Goal: Find specific page/section: Find specific page/section

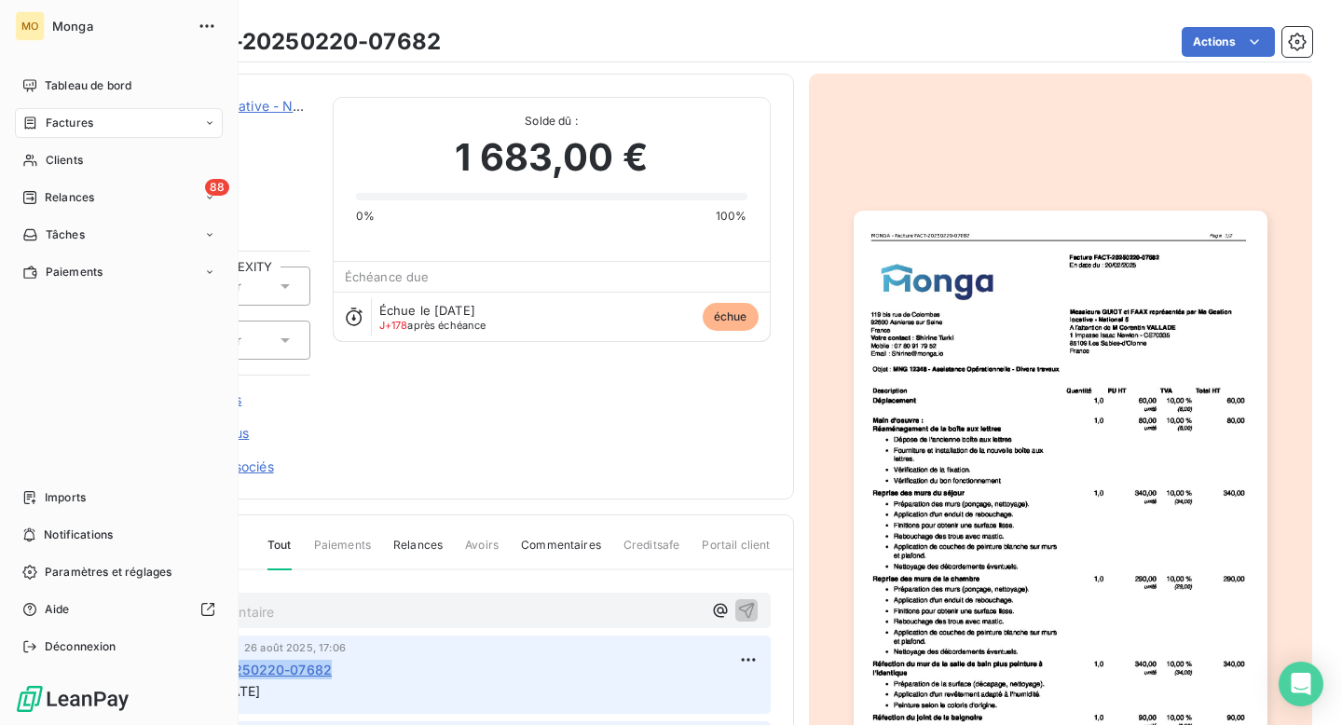
scroll to position [195, 0]
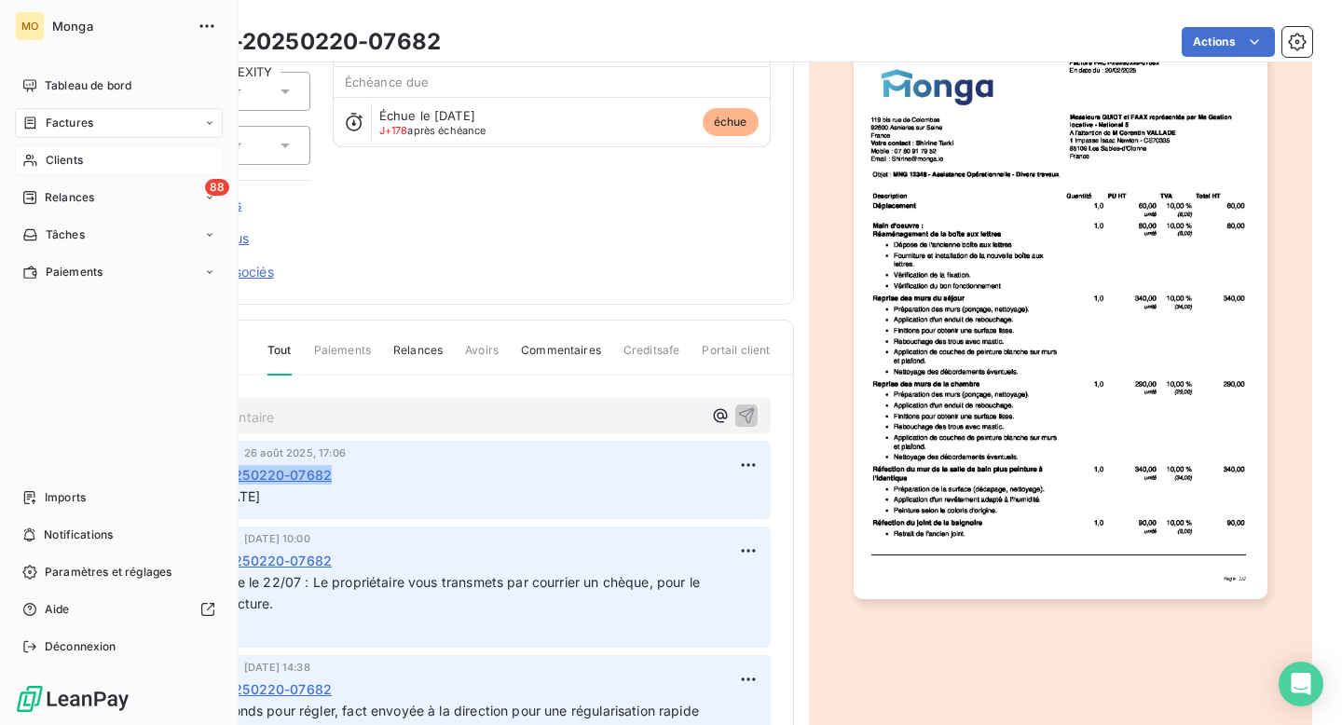
click at [66, 156] on span "Clients" at bounding box center [64, 160] width 37 height 17
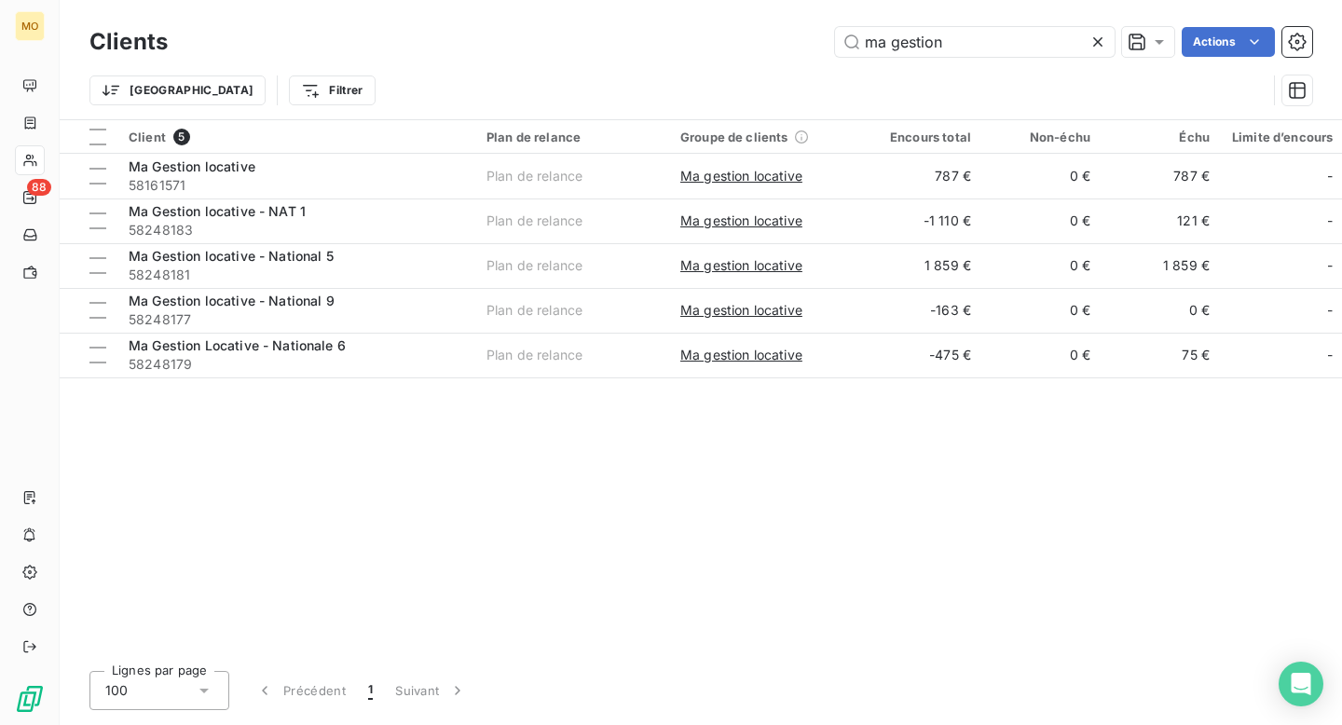
click at [1095, 33] on icon at bounding box center [1097, 42] width 19 height 19
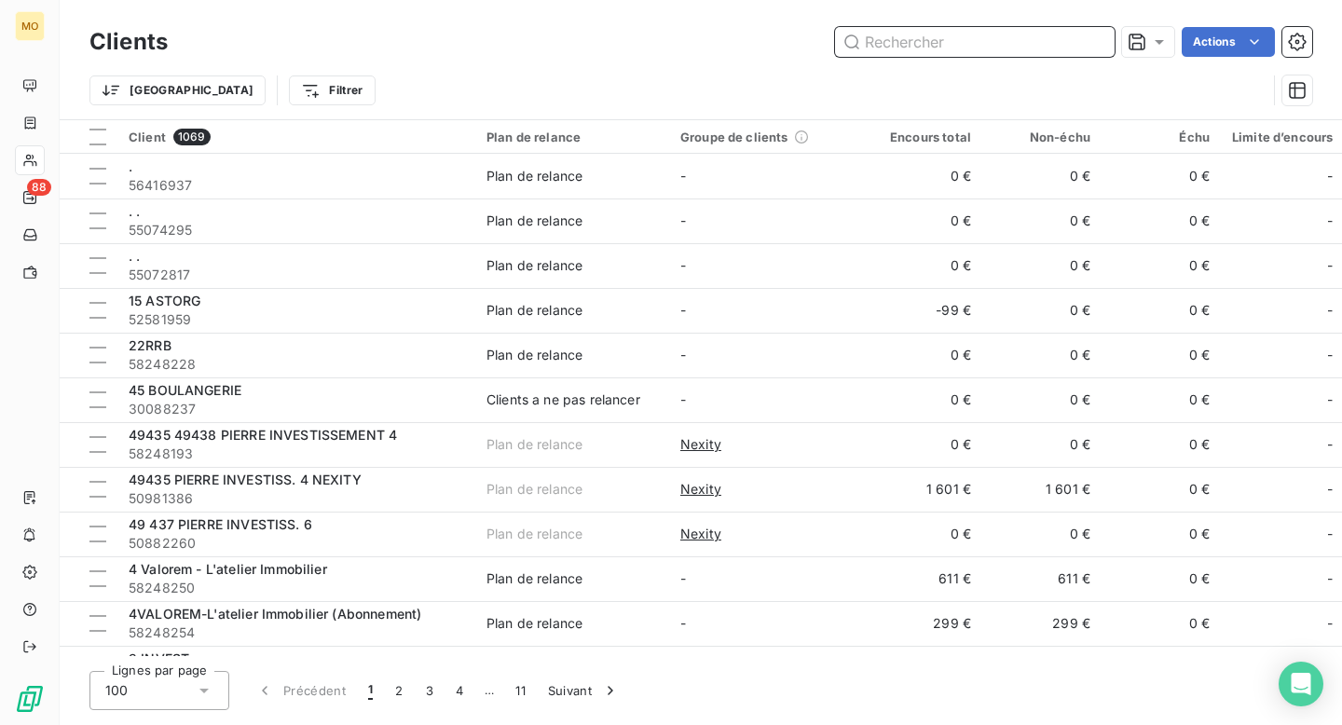
click at [1095, 33] on input "text" at bounding box center [975, 42] width 280 height 30
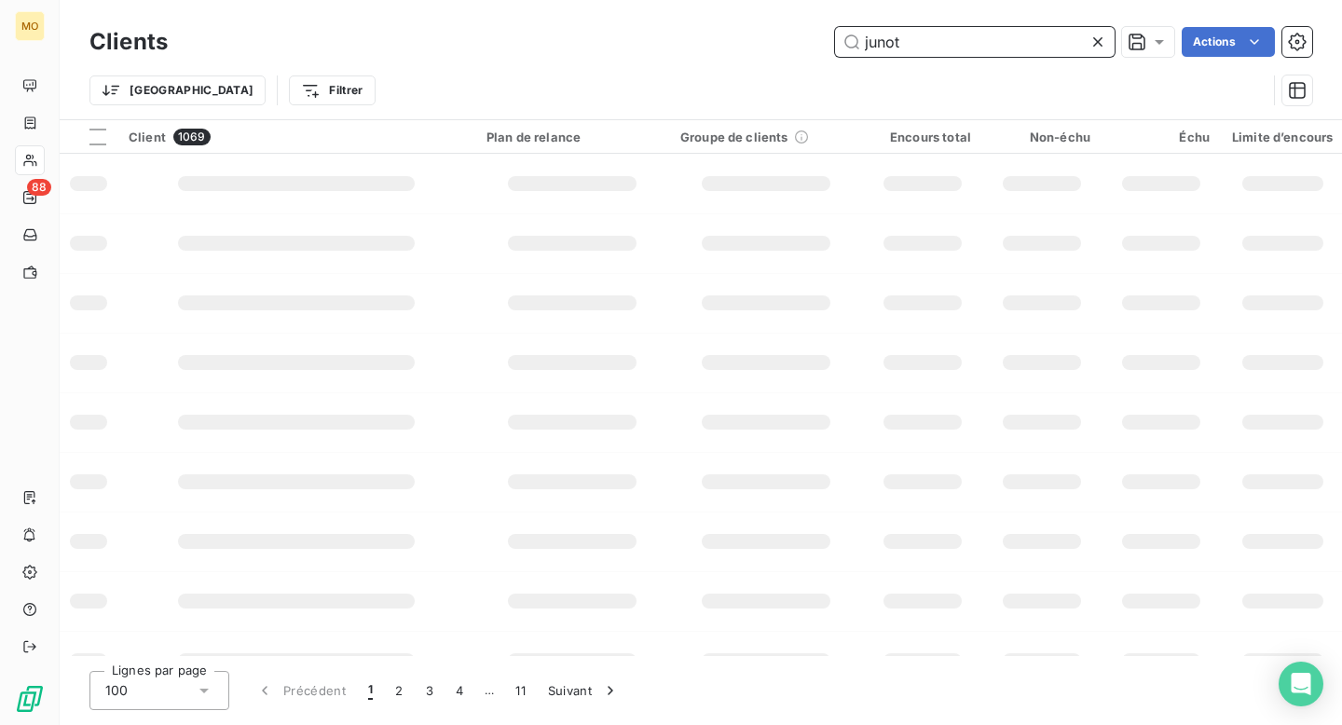
type input "junot"
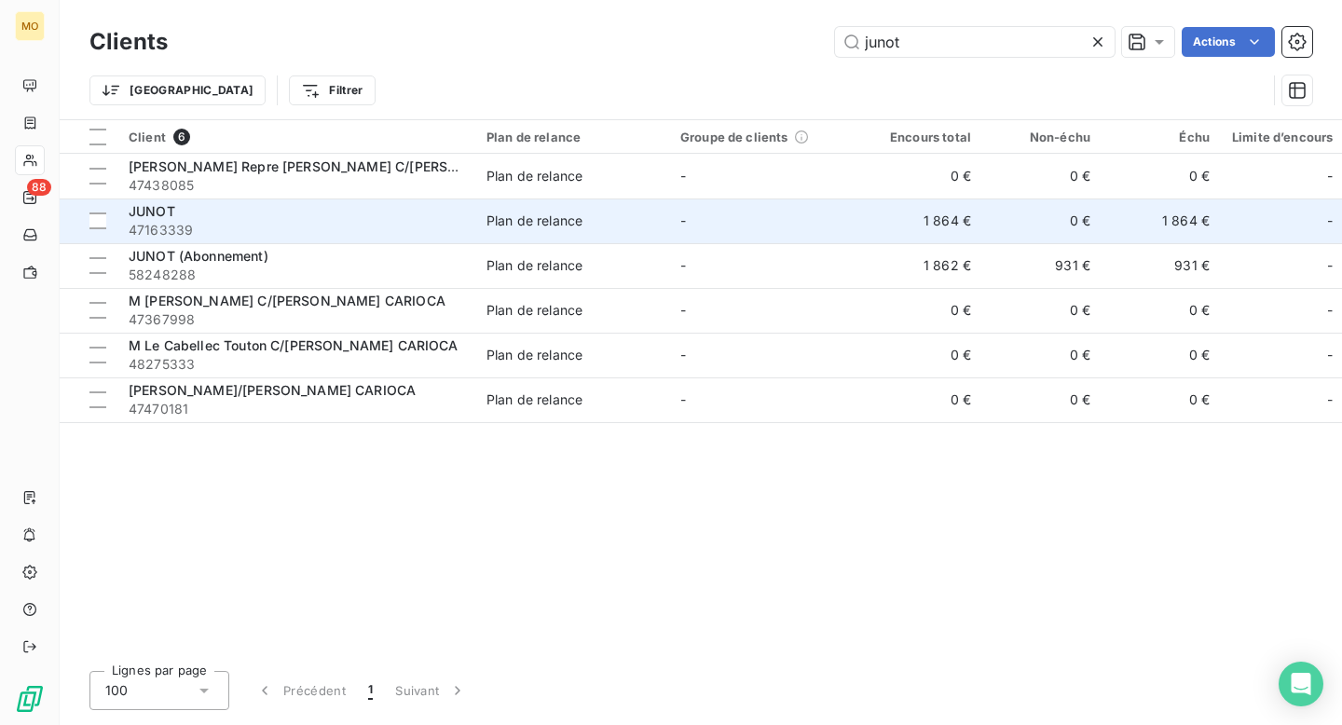
click at [371, 212] on div "JUNOT" at bounding box center [296, 211] width 335 height 19
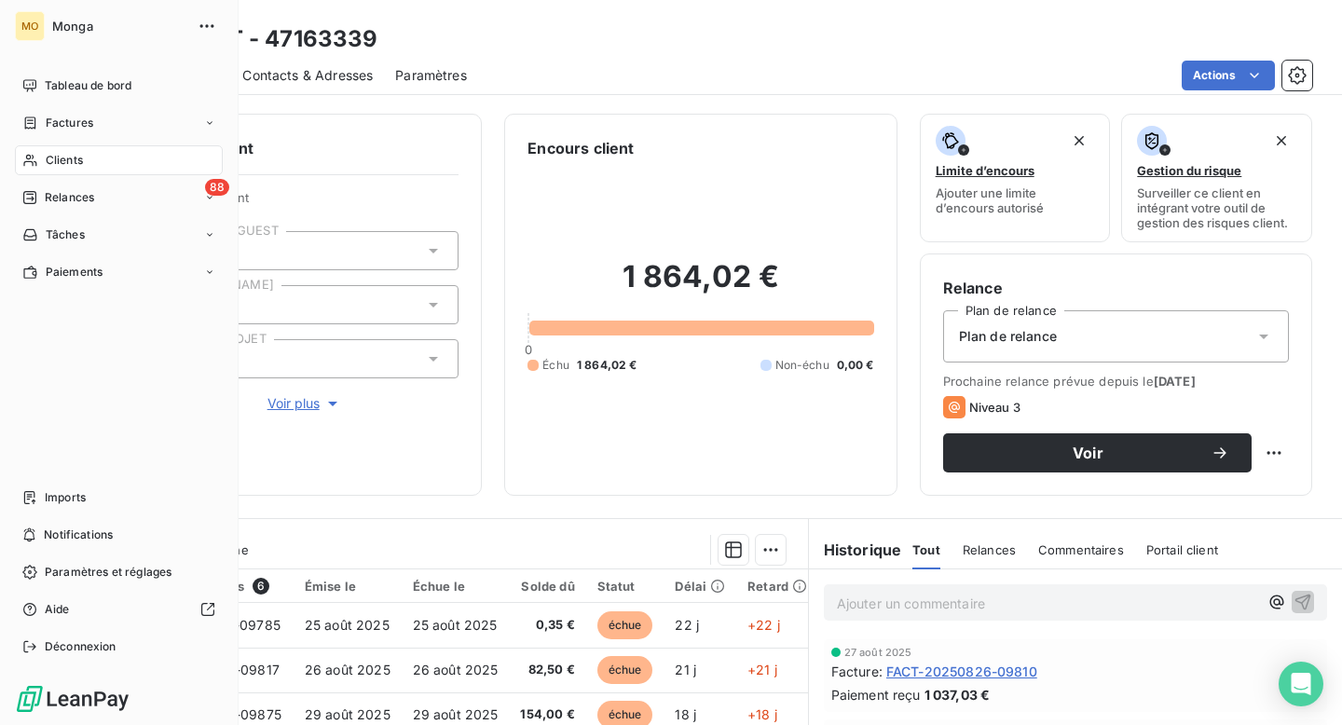
click at [30, 157] on icon at bounding box center [29, 161] width 13 height 12
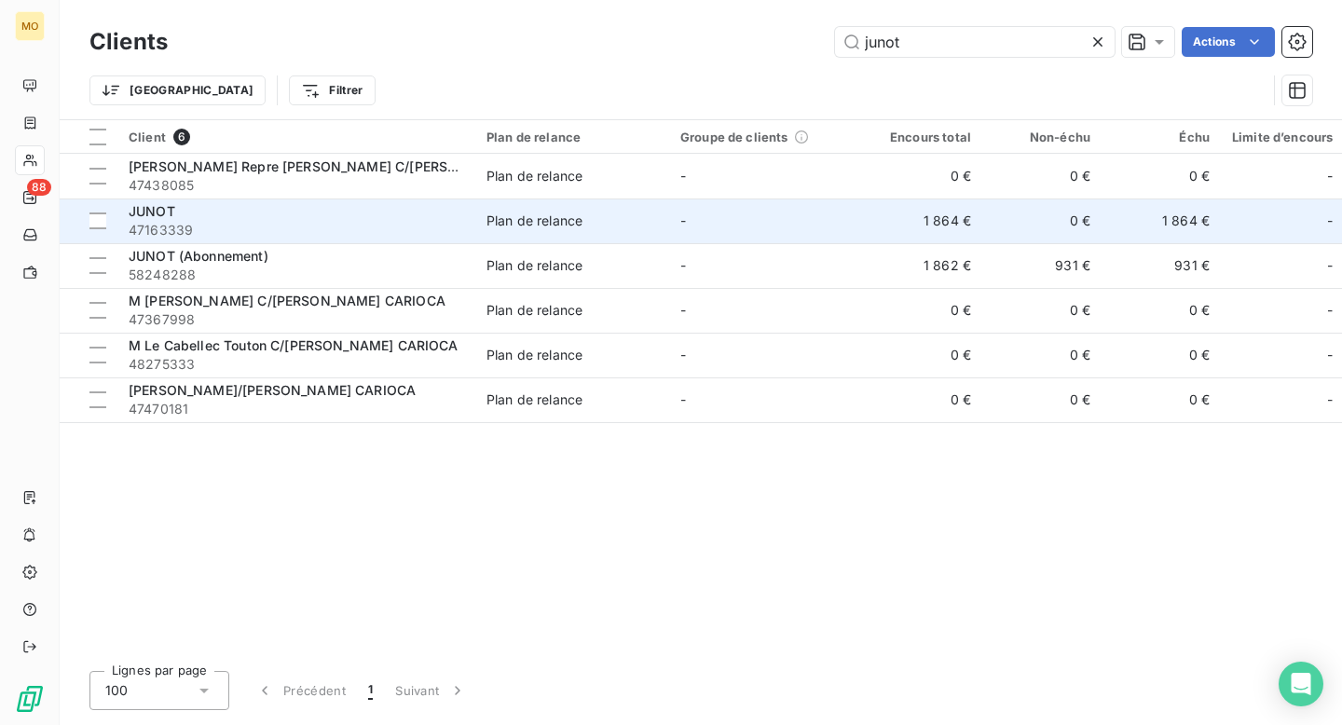
click at [786, 216] on td "-" at bounding box center [766, 220] width 194 height 45
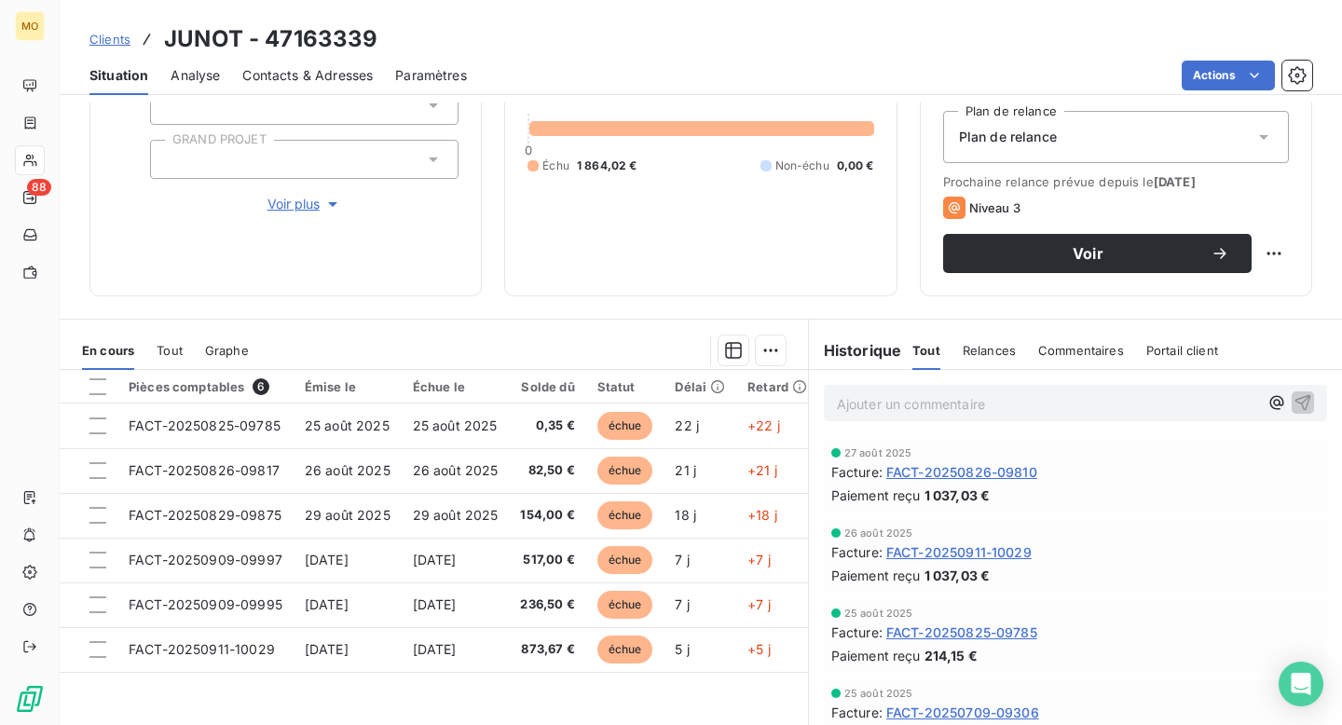
scroll to position [259, 0]
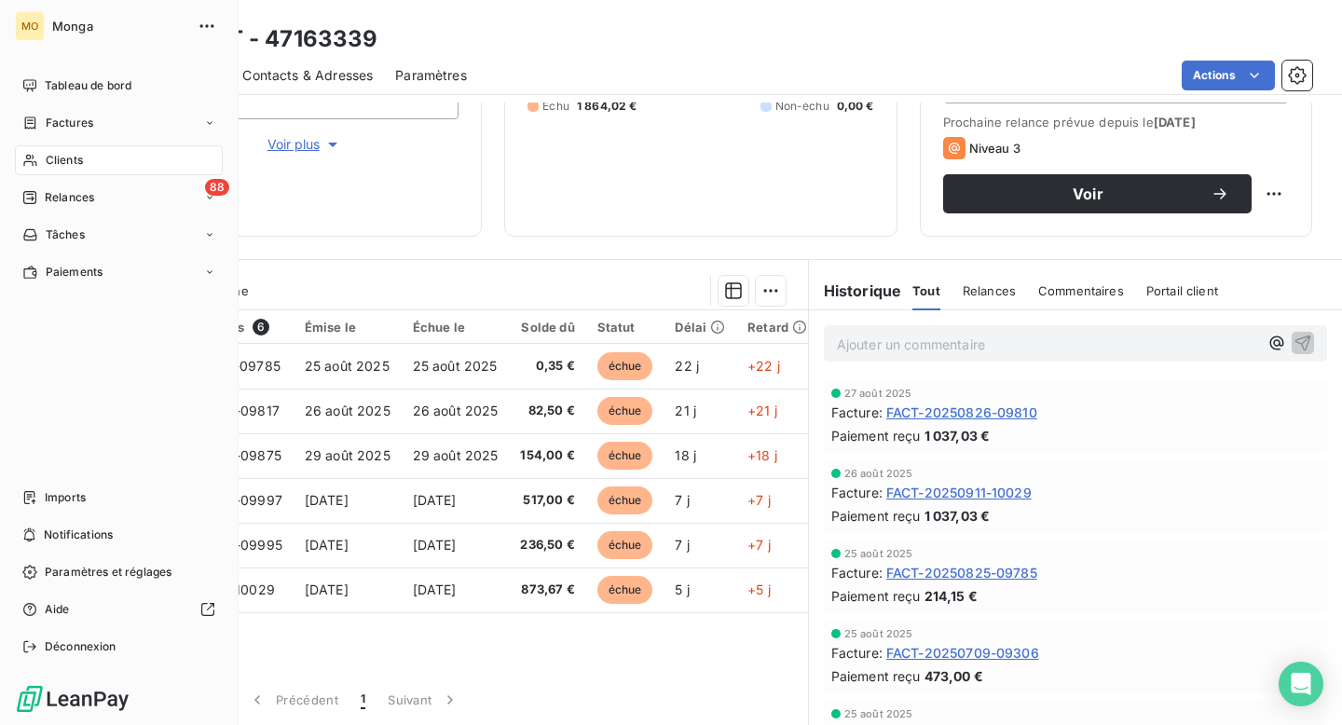
click at [46, 166] on span "Clients" at bounding box center [64, 160] width 37 height 17
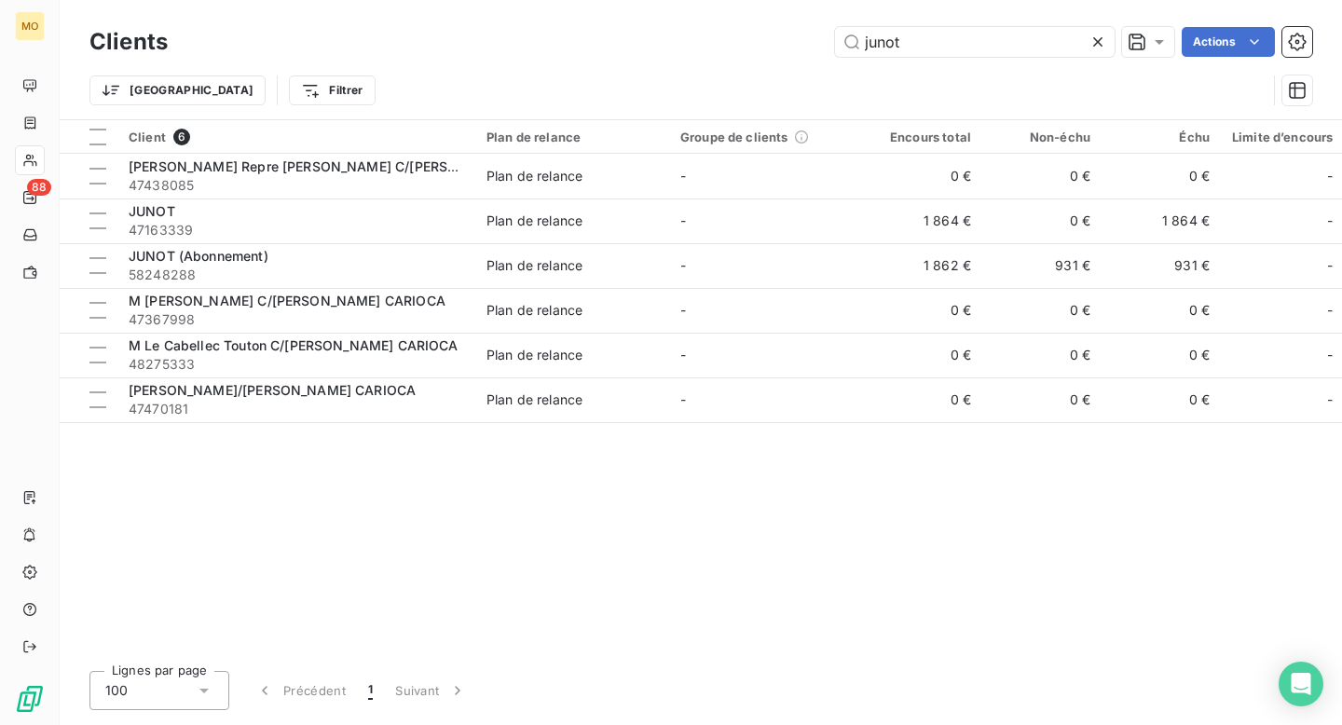
click at [1099, 48] on icon at bounding box center [1097, 42] width 19 height 19
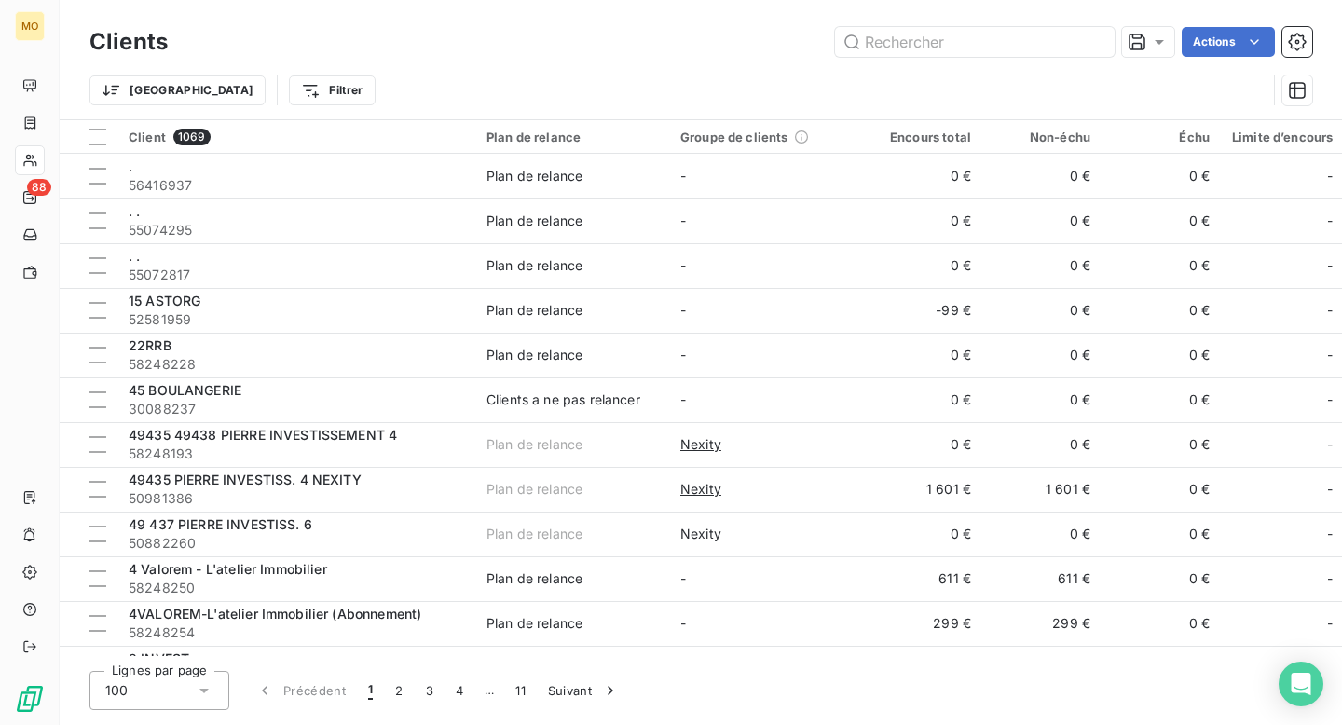
click at [585, 73] on div "Trier Filtrer" at bounding box center [677, 90] width 1177 height 35
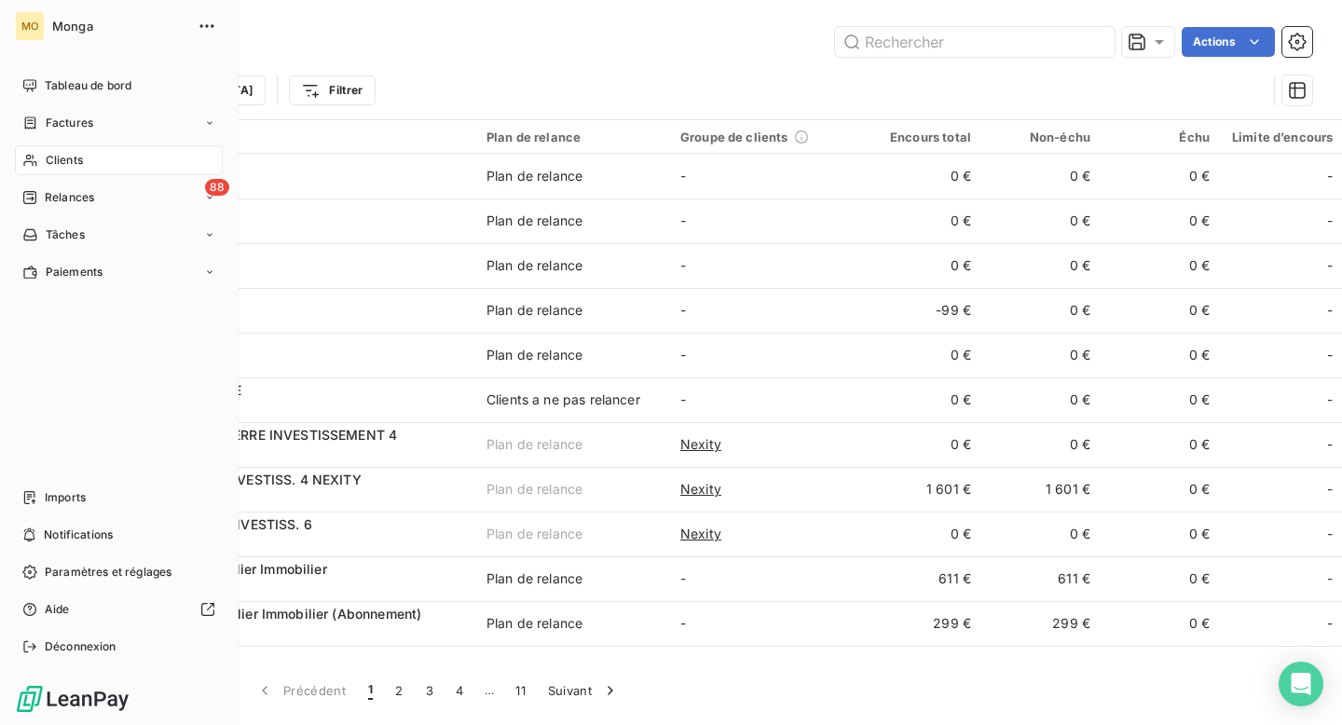
click at [36, 165] on icon at bounding box center [30, 160] width 16 height 15
